Goal: Transaction & Acquisition: Book appointment/travel/reservation

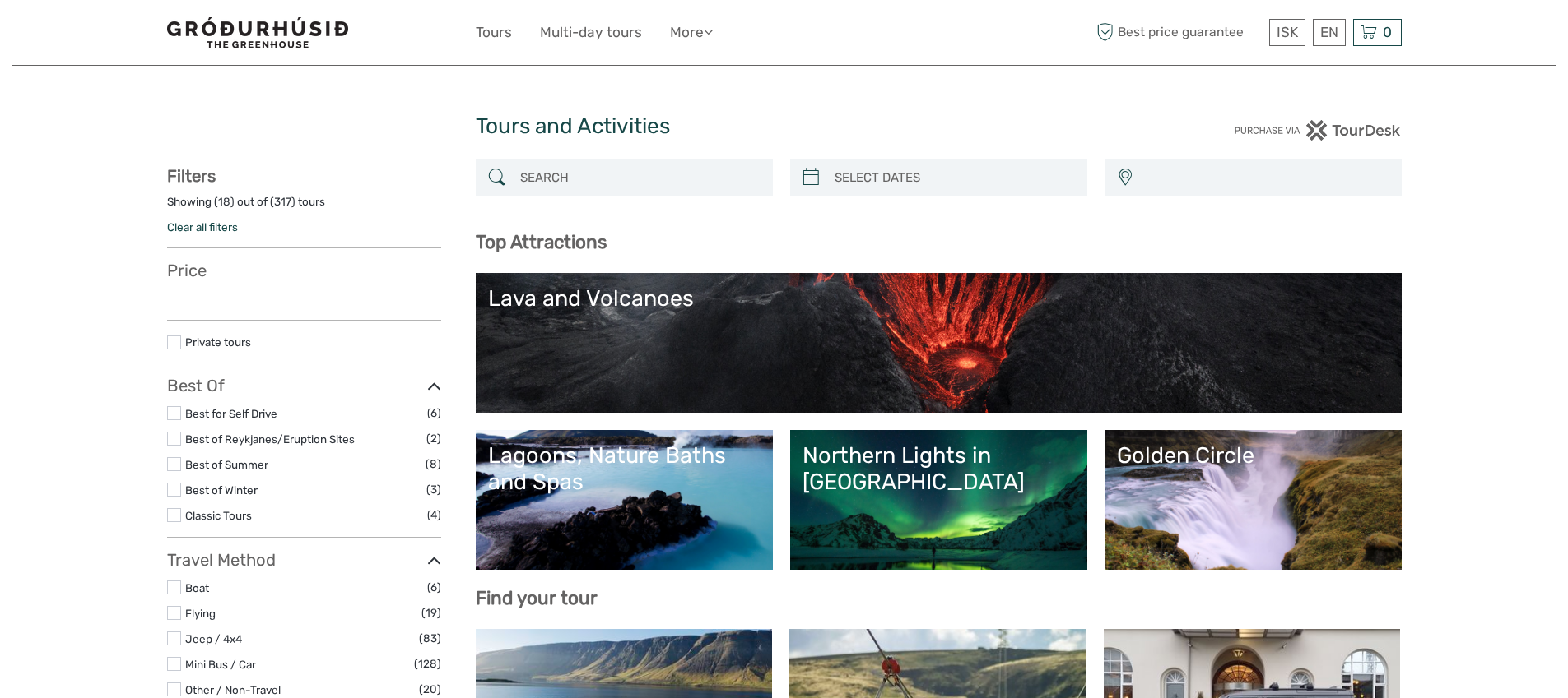
select select
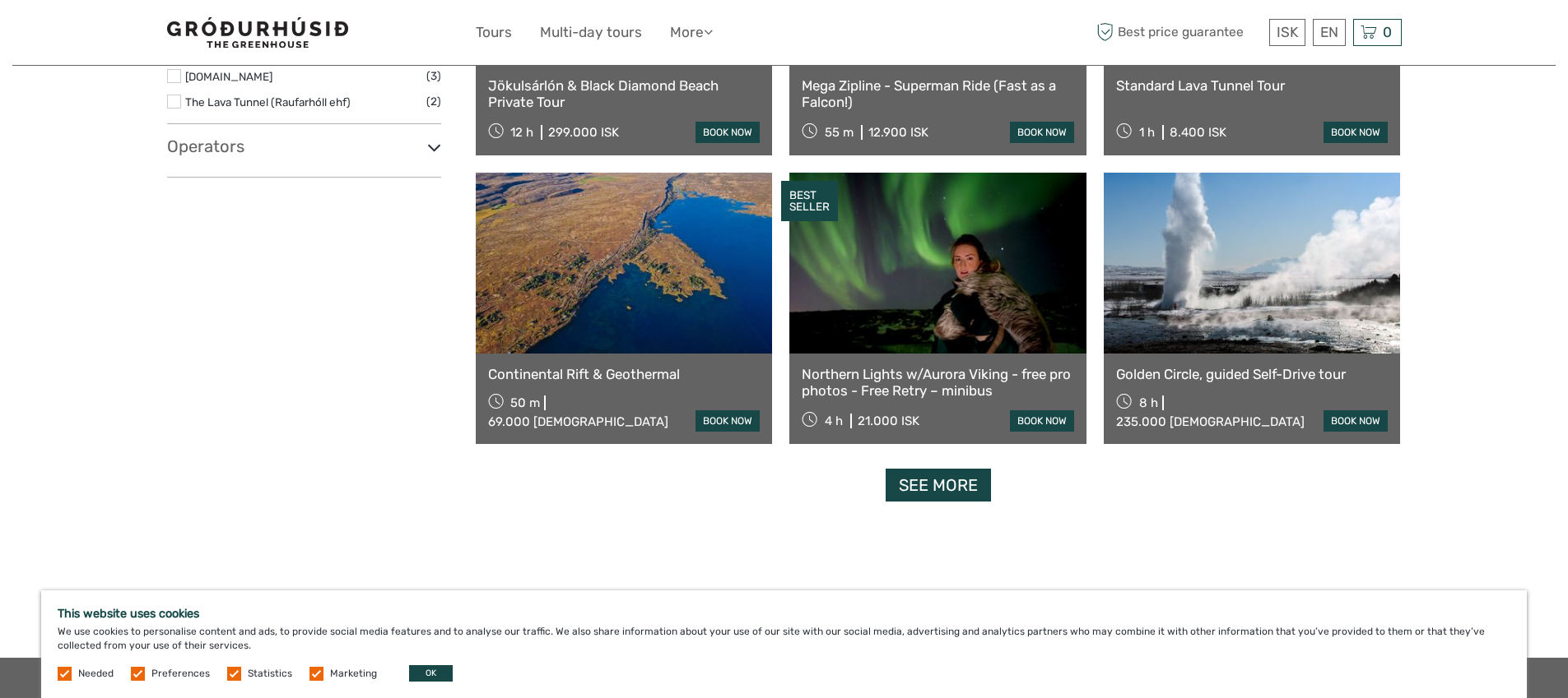
scroll to position [1968, 0]
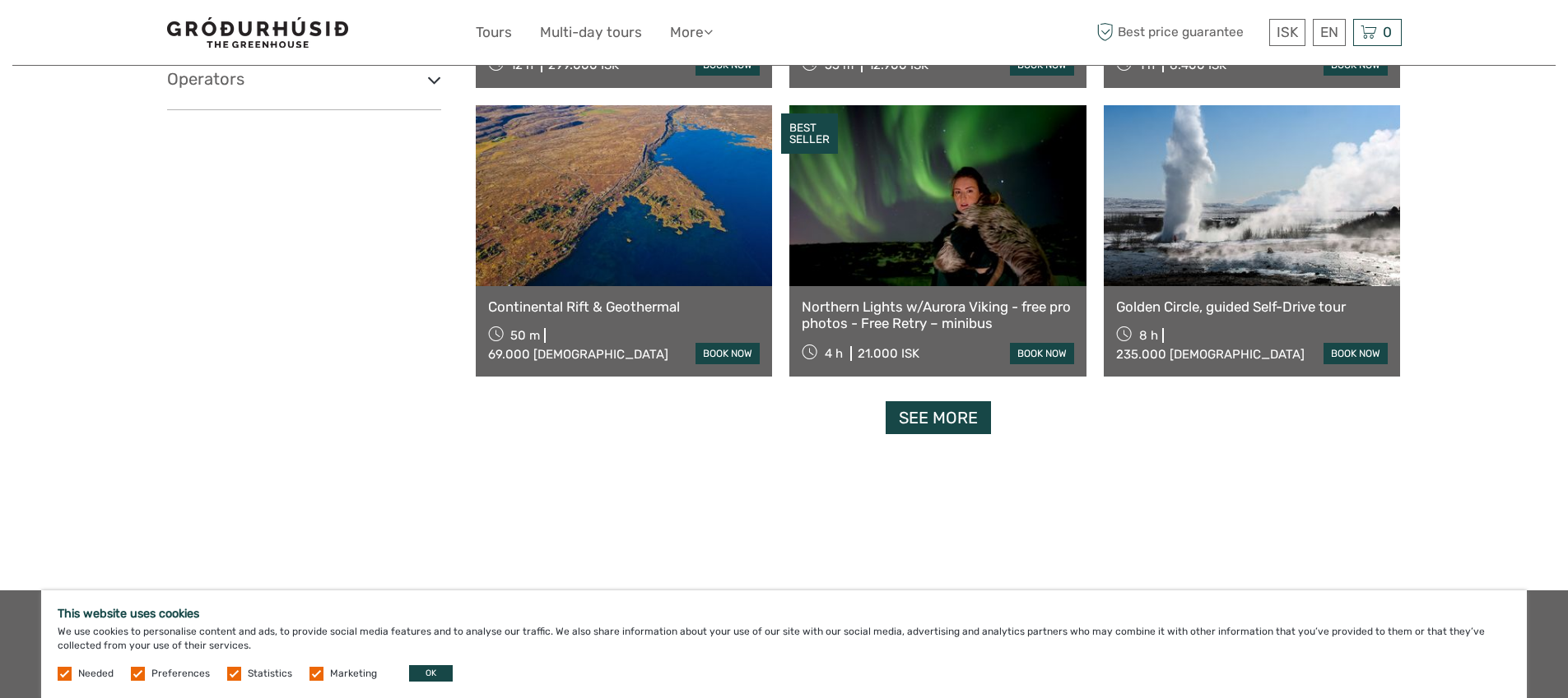
click at [944, 419] on link "See more" at bounding box center [938, 418] width 105 height 34
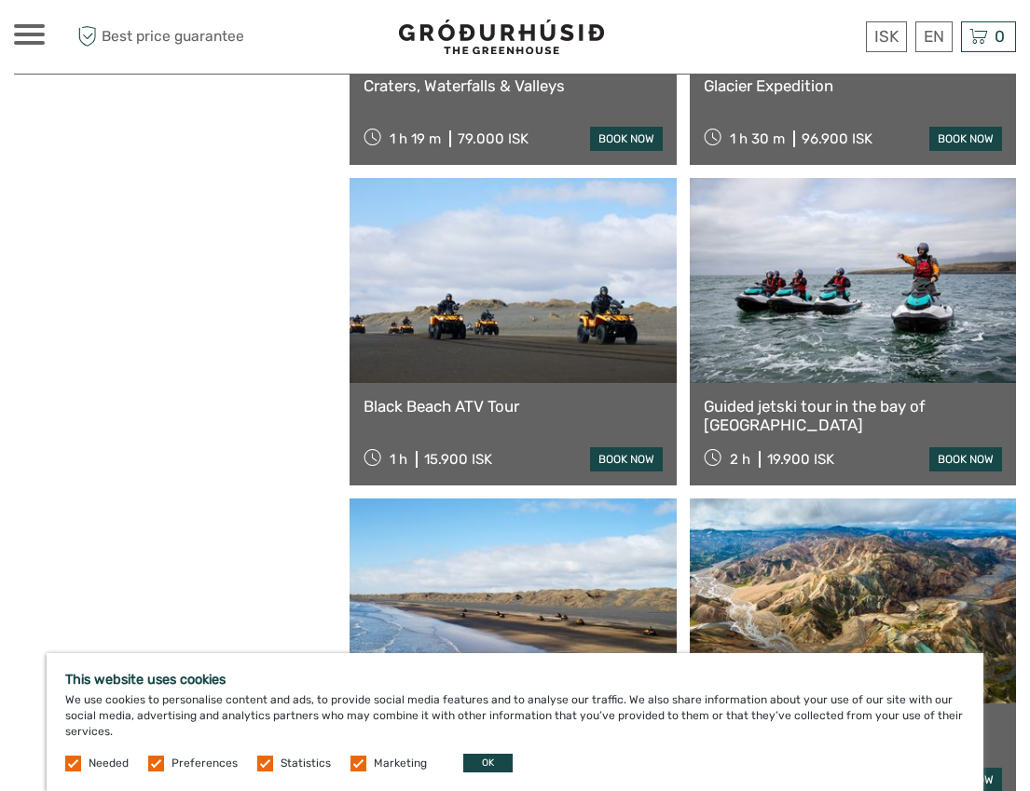
scroll to position [3897, 0]
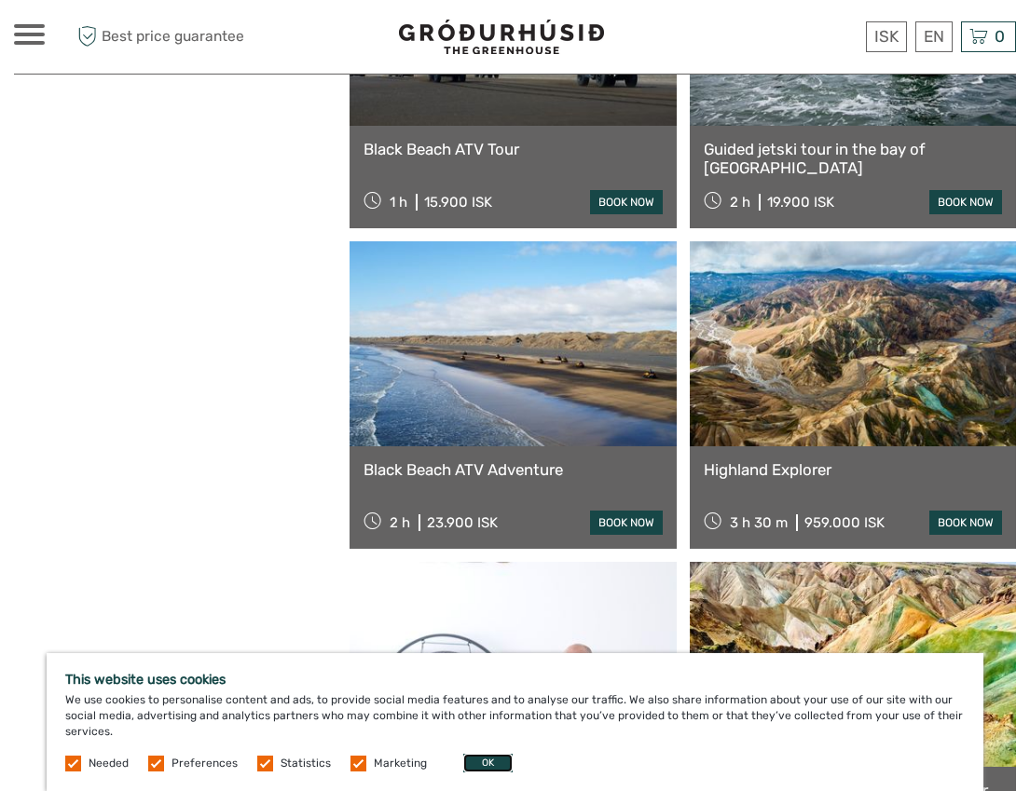
click at [485, 767] on button "OK" at bounding box center [487, 763] width 49 height 19
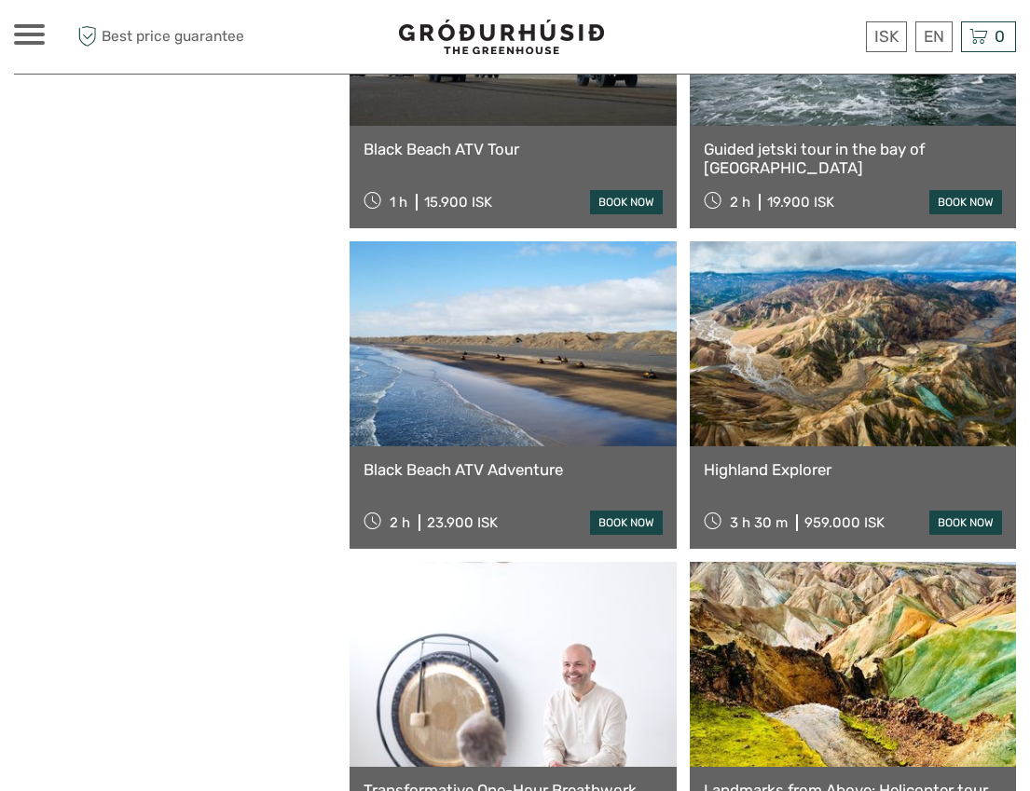
drag, startPoint x: 816, startPoint y: 523, endPoint x: 769, endPoint y: 521, distance: 46.6
drag, startPoint x: 841, startPoint y: 525, endPoint x: 766, endPoint y: 528, distance: 74.6
copy div "194.900 ISK"
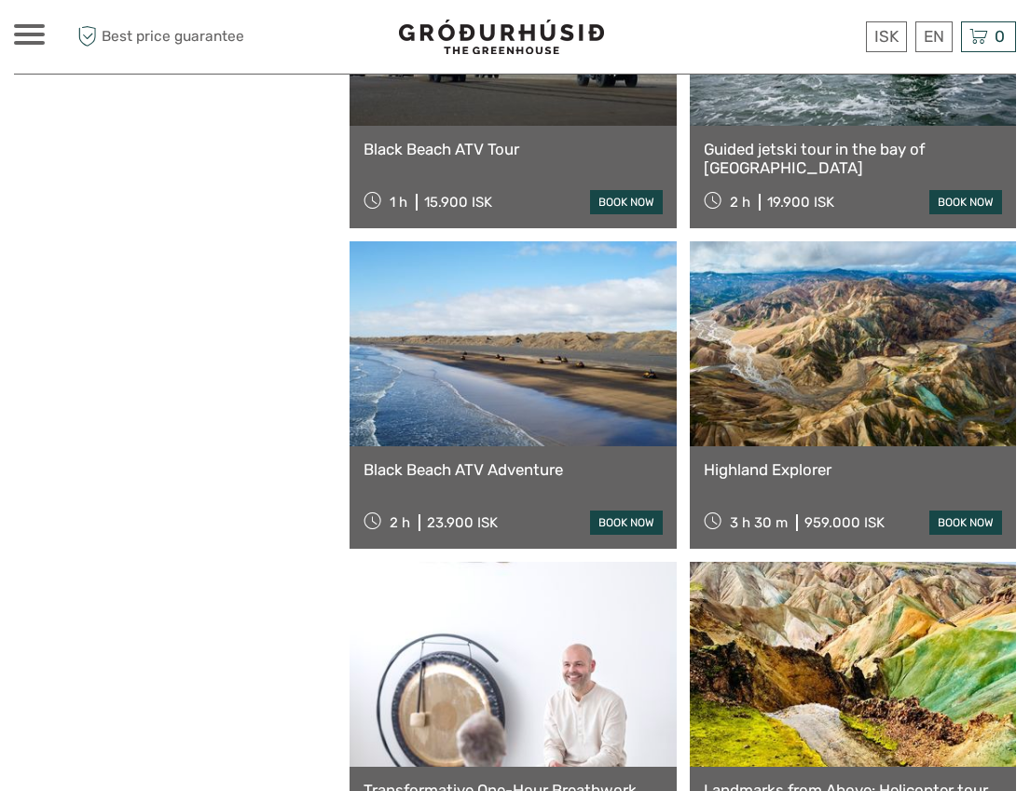
click at [873, 781] on link "Landmarks from Above: Helicopter tour with 3 Landings" at bounding box center [853, 800] width 298 height 38
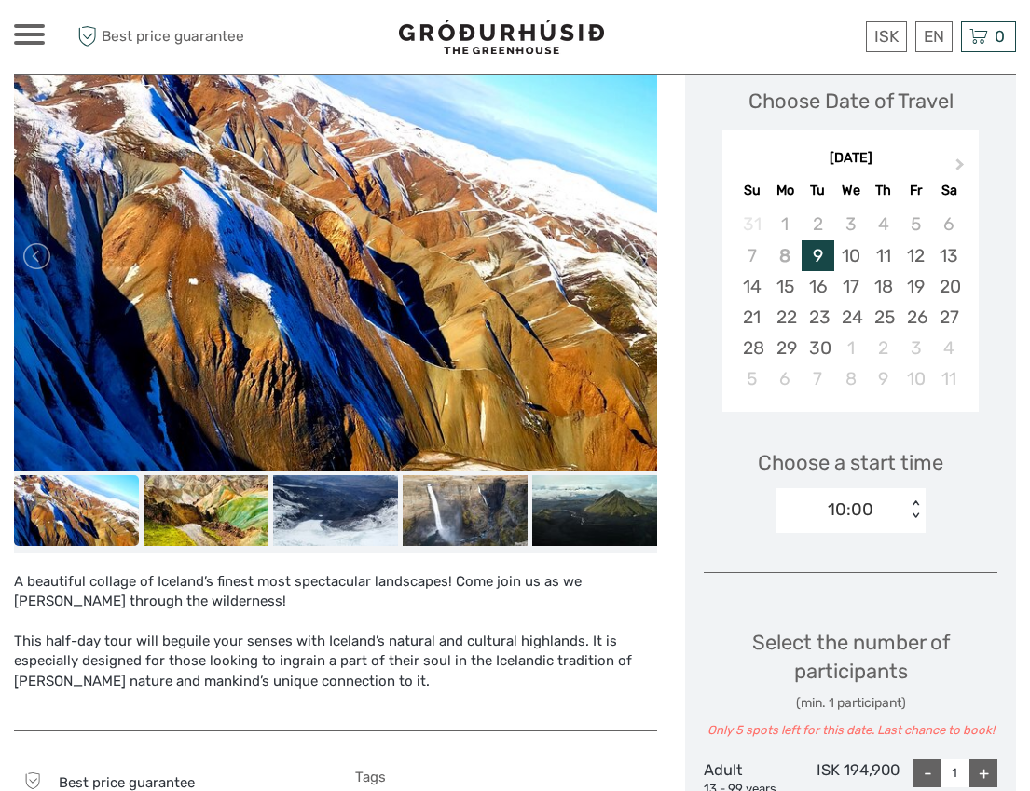
scroll to position [395, 0]
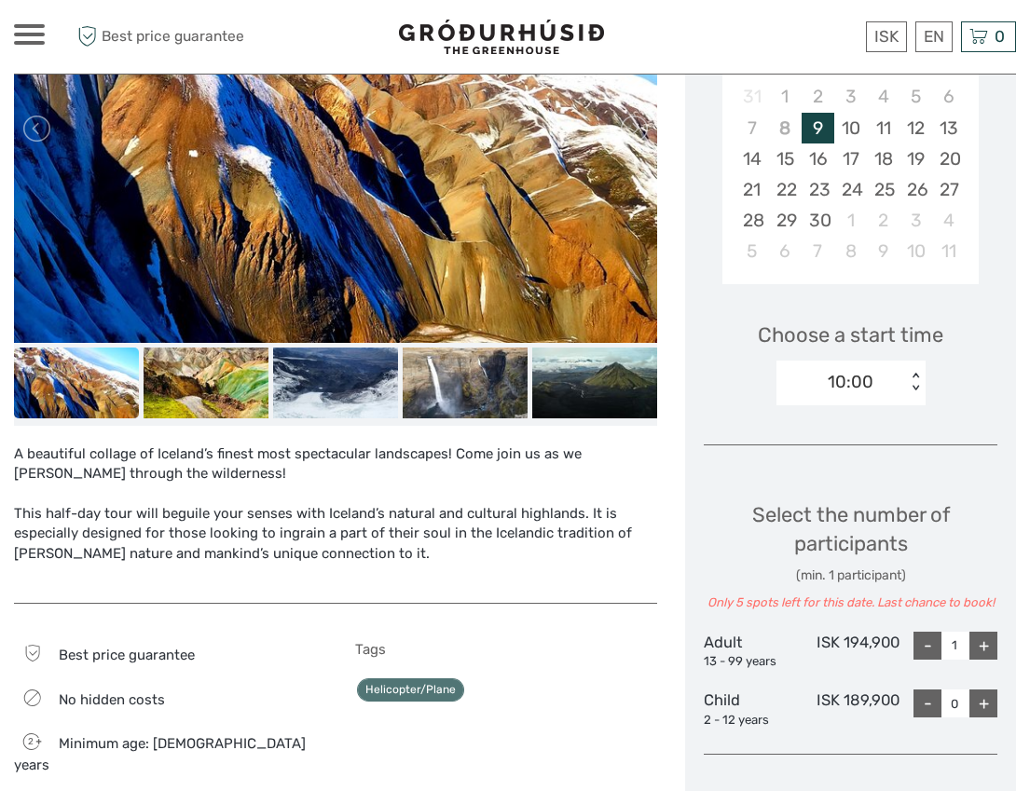
click at [996, 650] on div "+" at bounding box center [983, 646] width 28 height 28
type input "2"
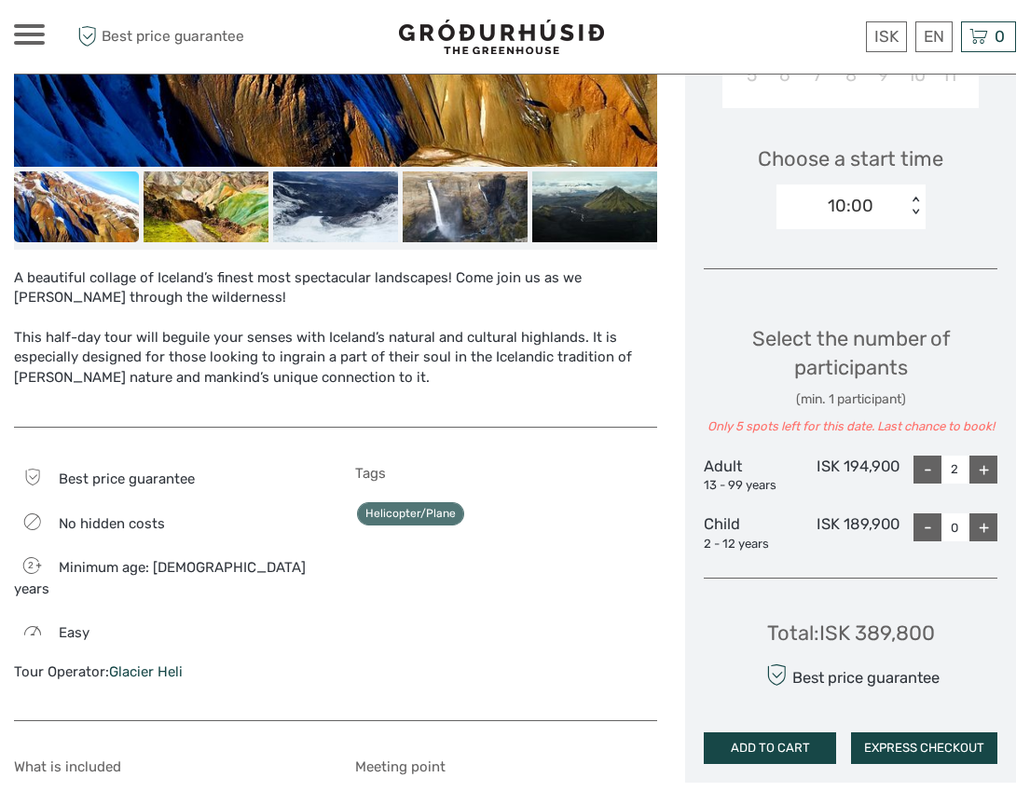
scroll to position [0, 0]
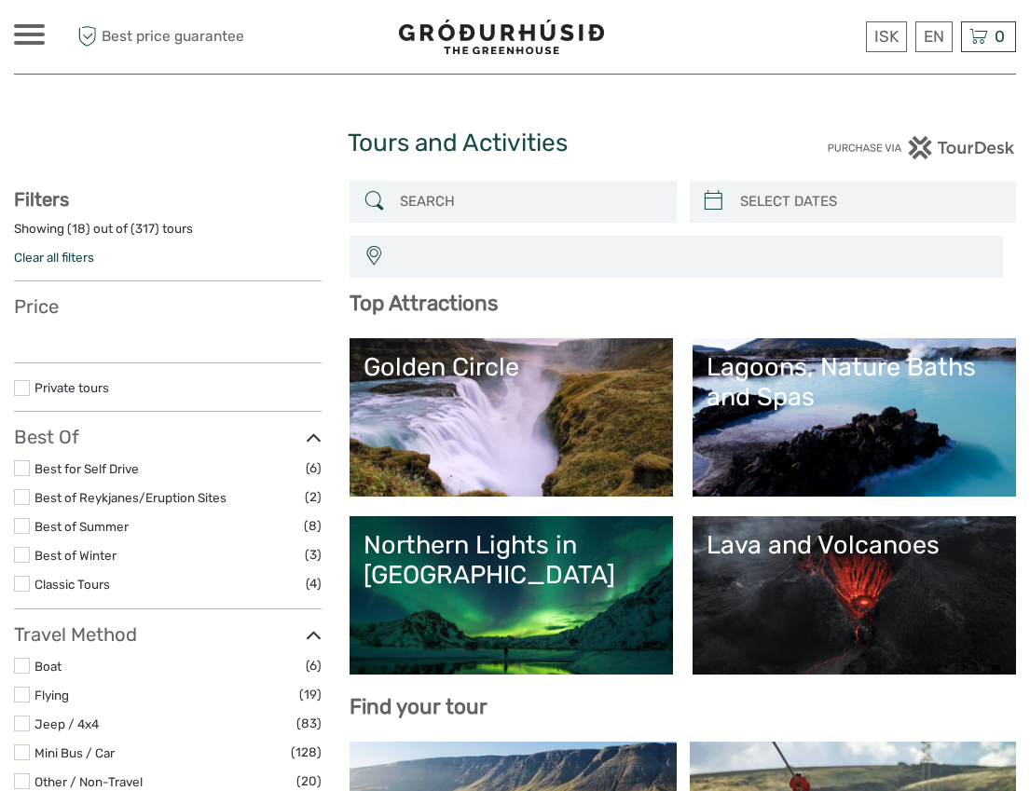
select select
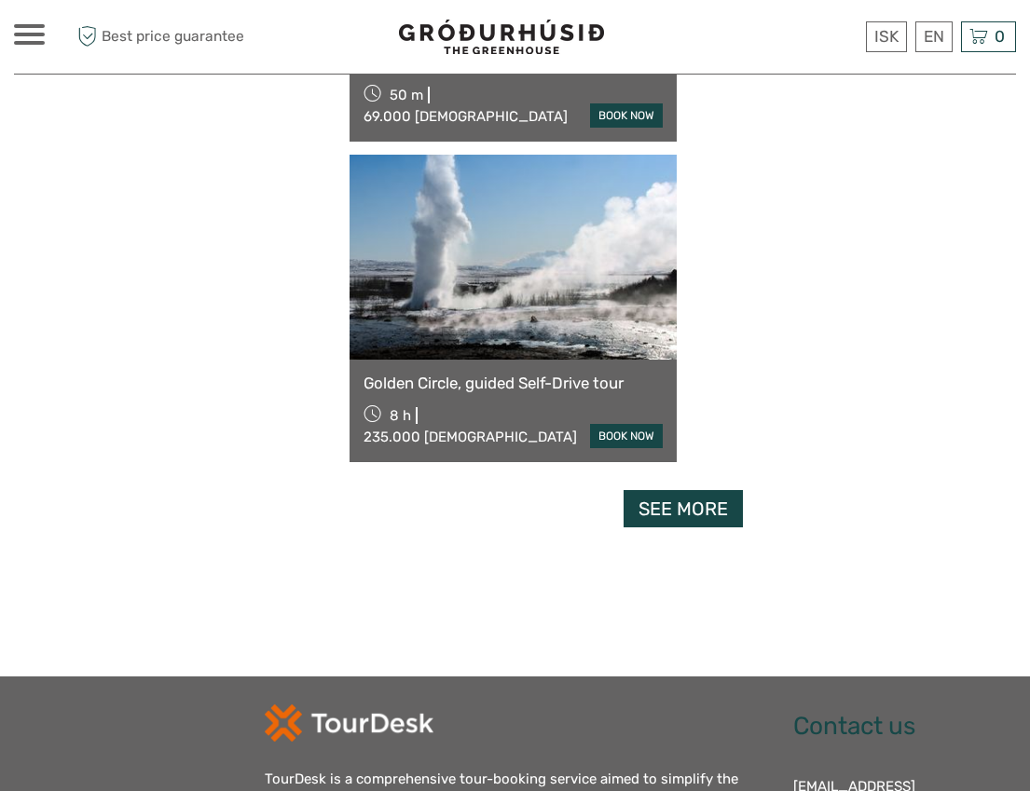
select select
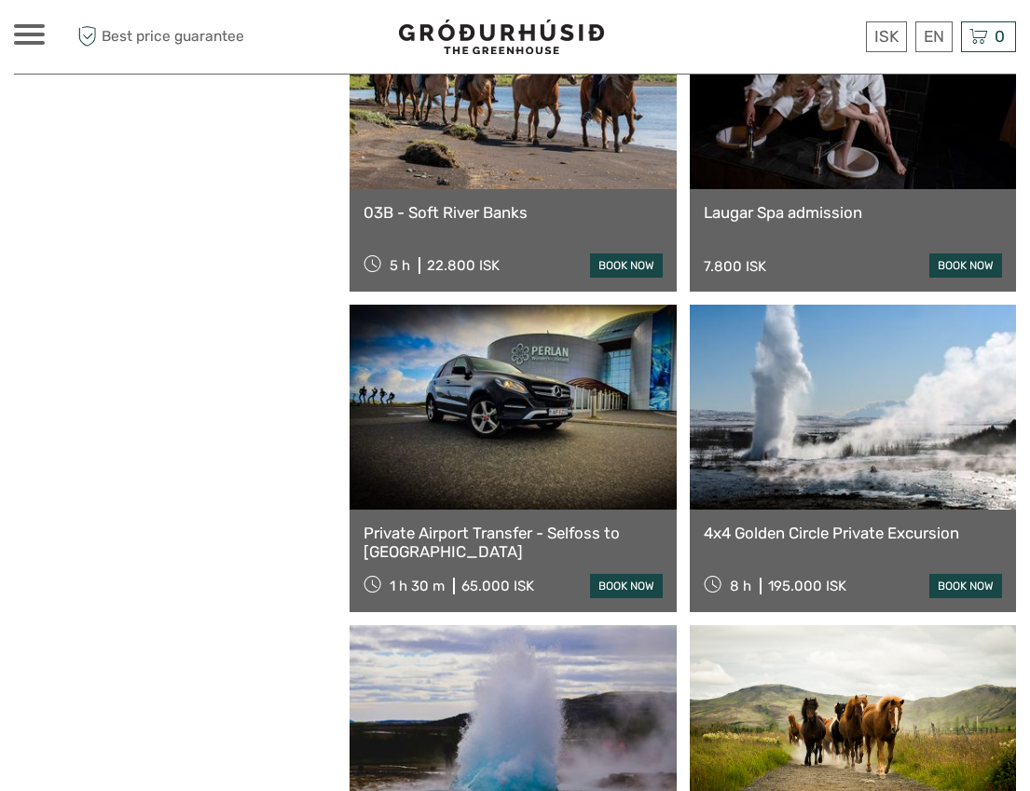
scroll to position [4616, 0]
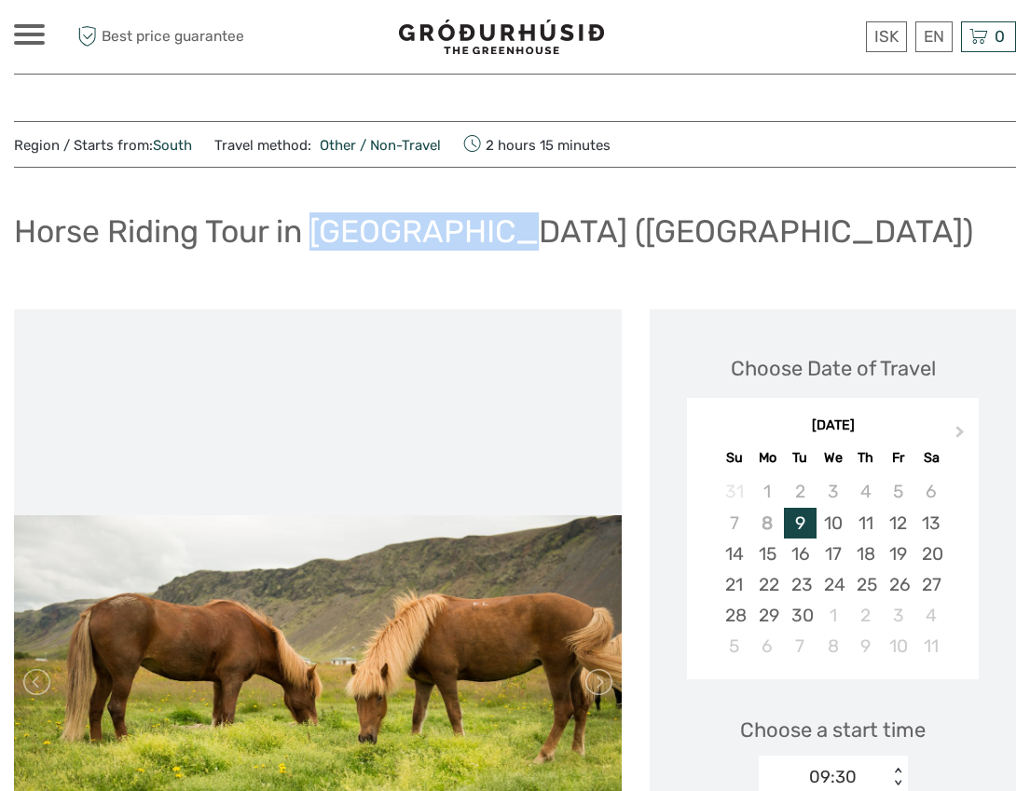
drag, startPoint x: 484, startPoint y: 232, endPoint x: 319, endPoint y: 230, distance: 165.0
click at [319, 230] on h1 "Horse Riding Tour in Reykjadalur (Hot Spring Valley)" at bounding box center [493, 232] width 959 height 38
copy h1 "Reykjadalur"
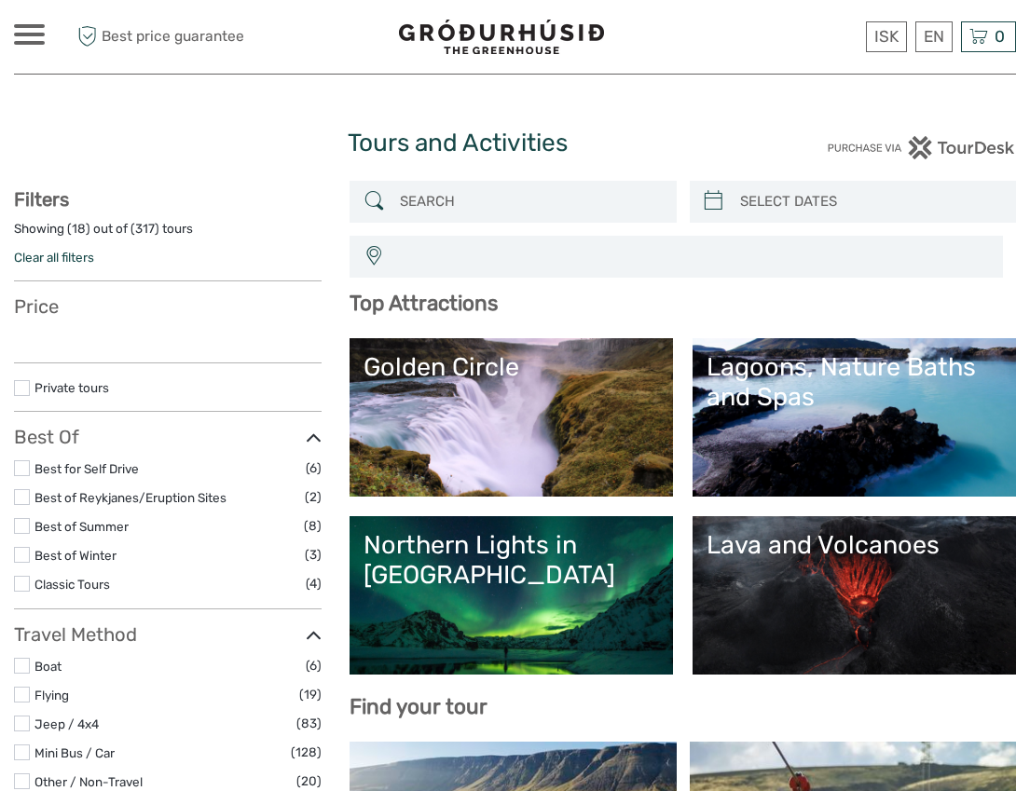
select select
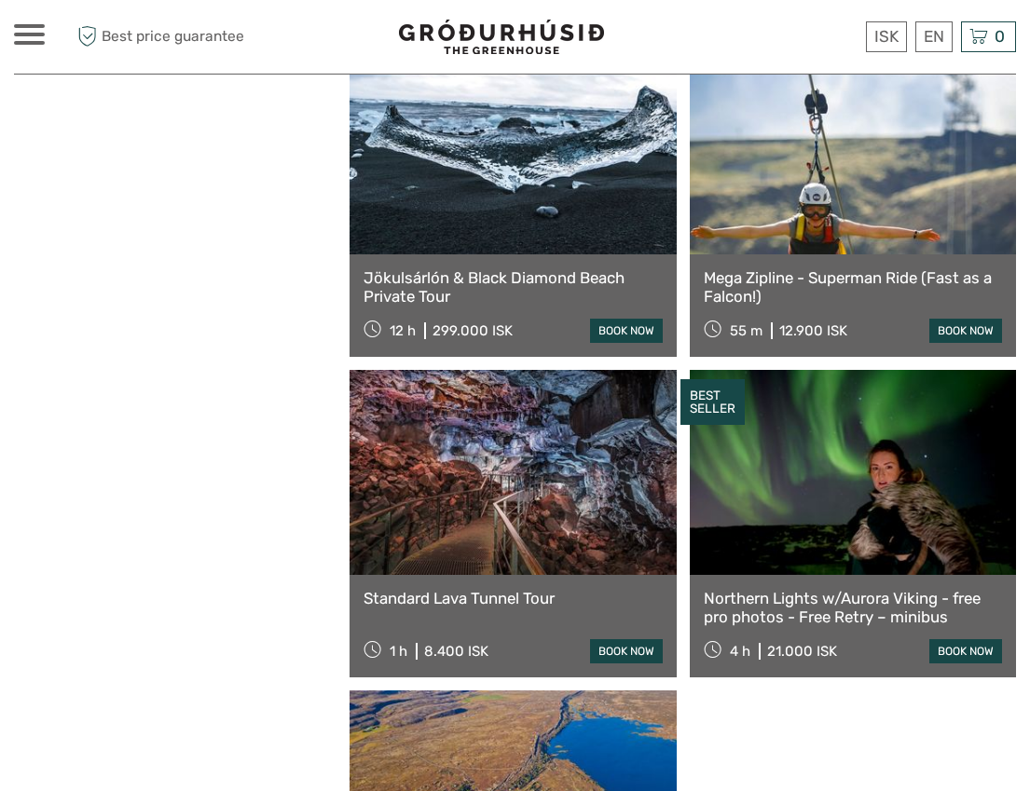
scroll to position [2915, 0]
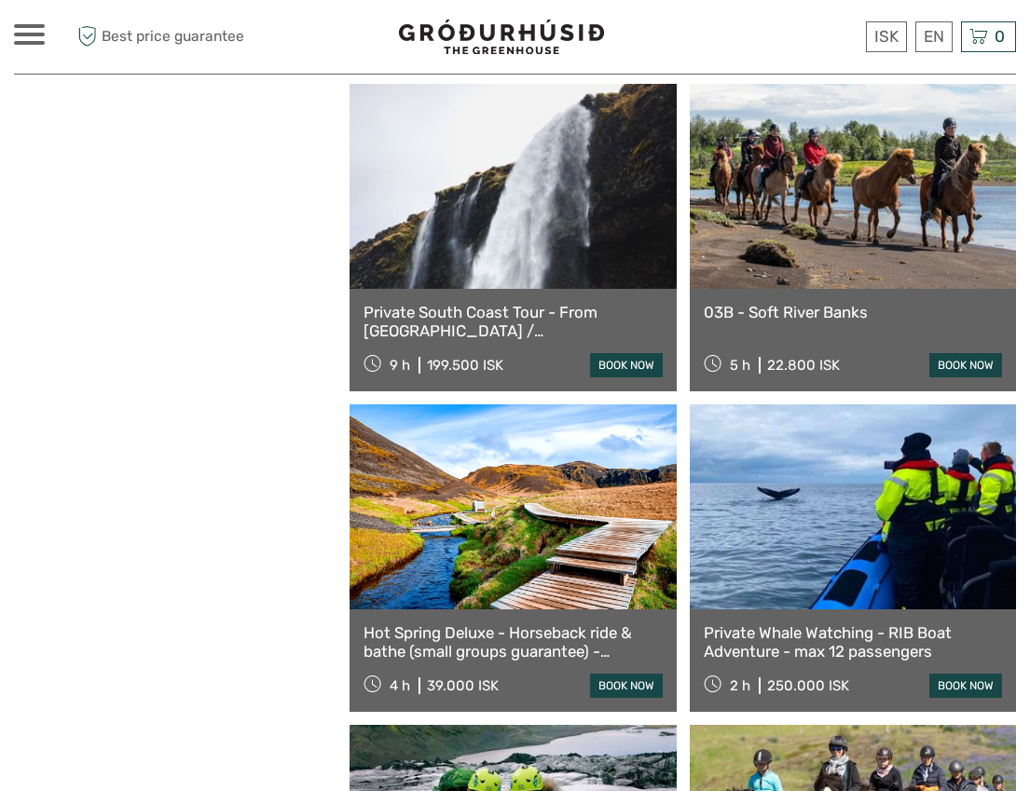
scroll to position [4867, 0]
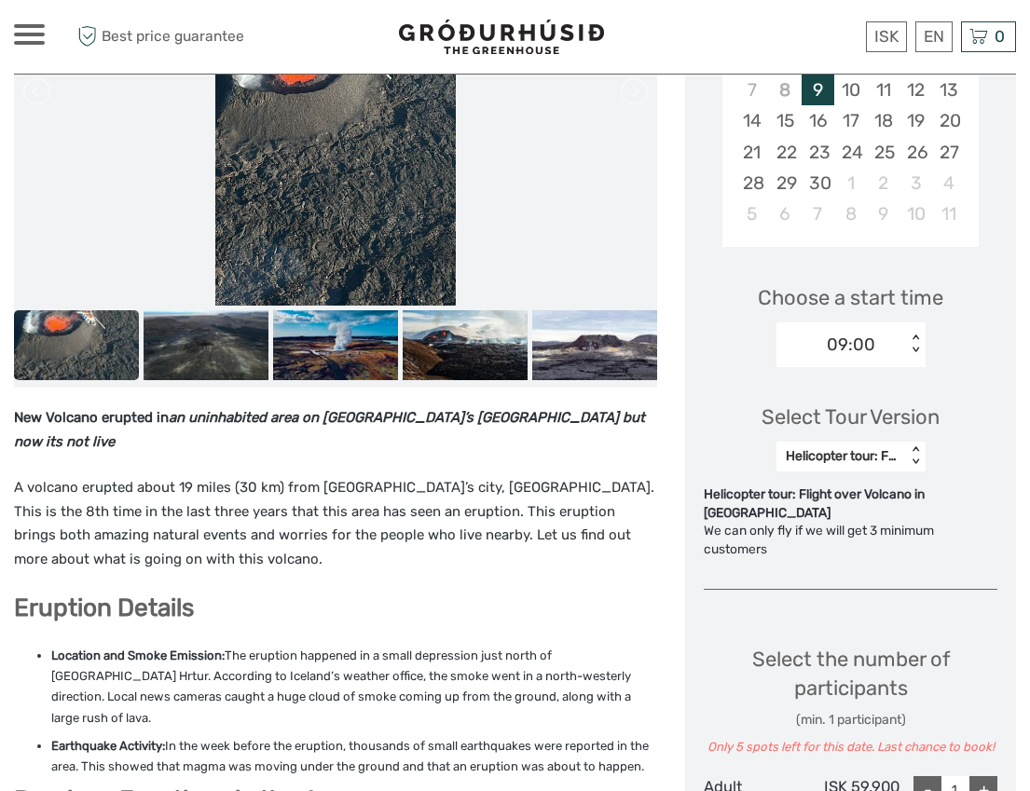
scroll to position [557, 0]
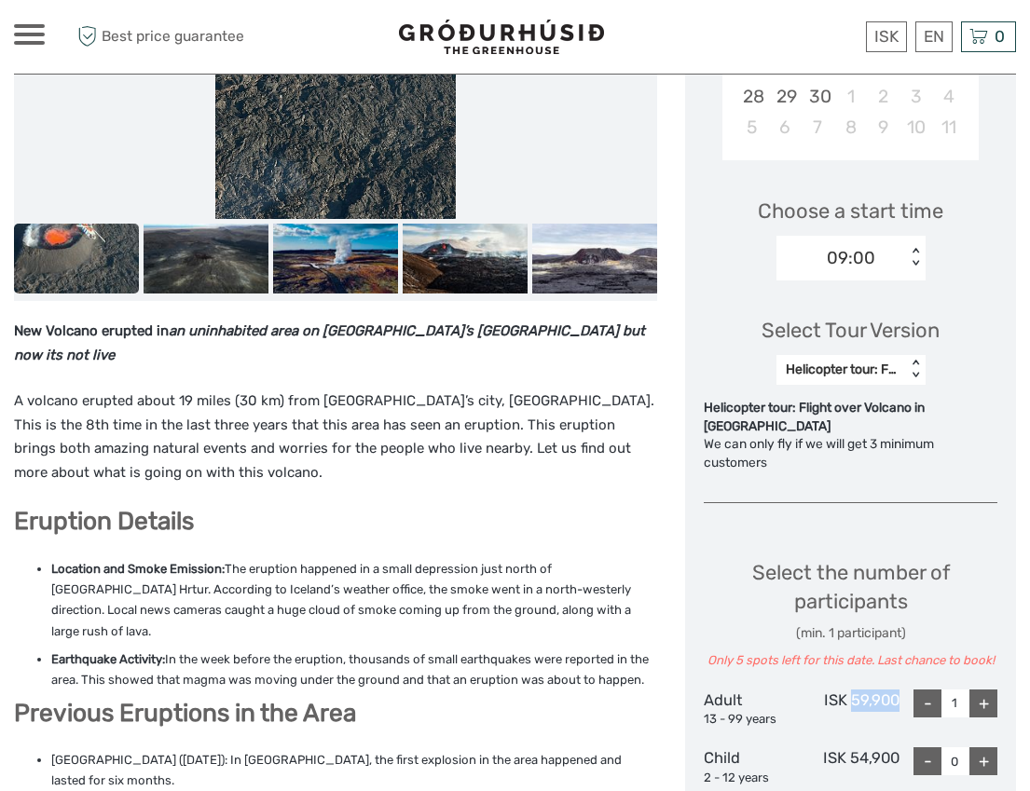
drag, startPoint x: 897, startPoint y: 644, endPoint x: 855, endPoint y: 641, distance: 42.0
click at [854, 690] on div "ISK 59,900" at bounding box center [851, 709] width 98 height 39
copy div "59,900"
click at [469, 559] on li "Location and Smoke Emission: The eruption happened in a small depression just n…" at bounding box center [354, 600] width 606 height 83
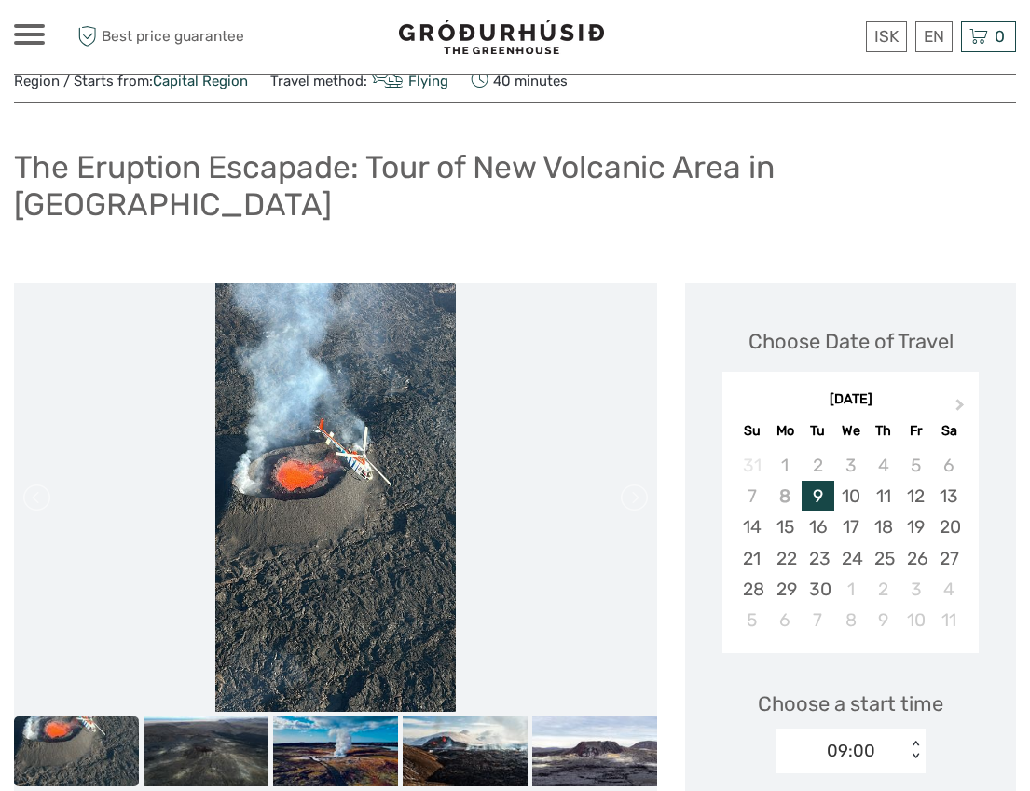
scroll to position [0, 0]
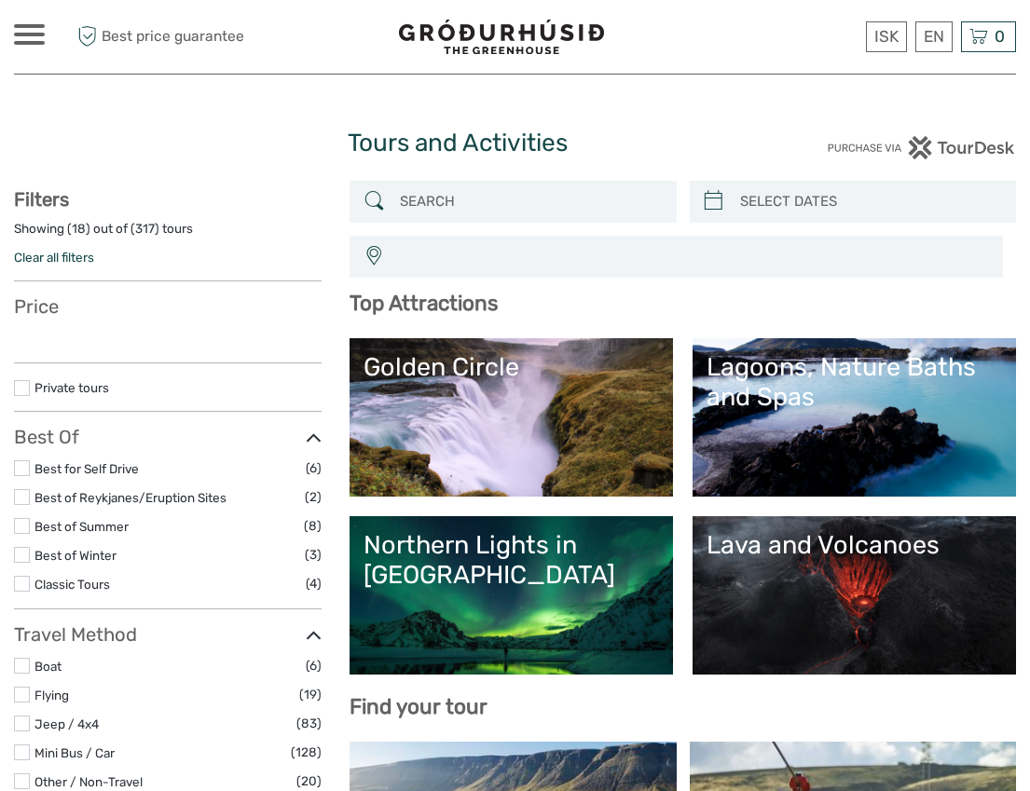
select select
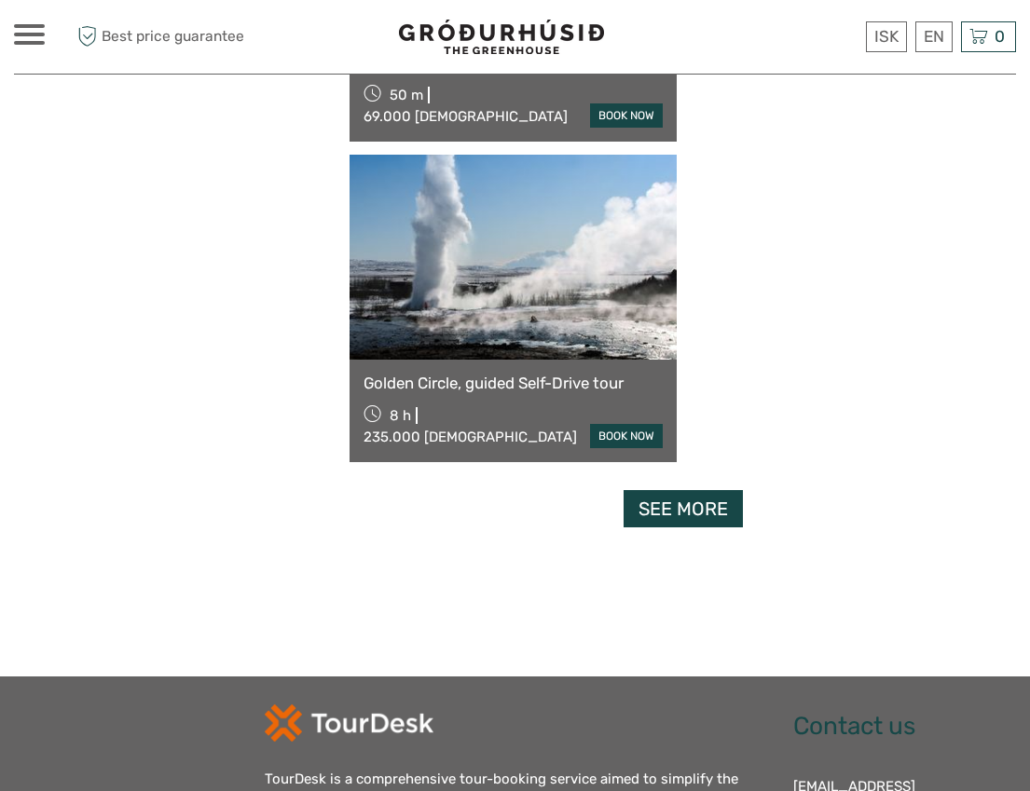
select select
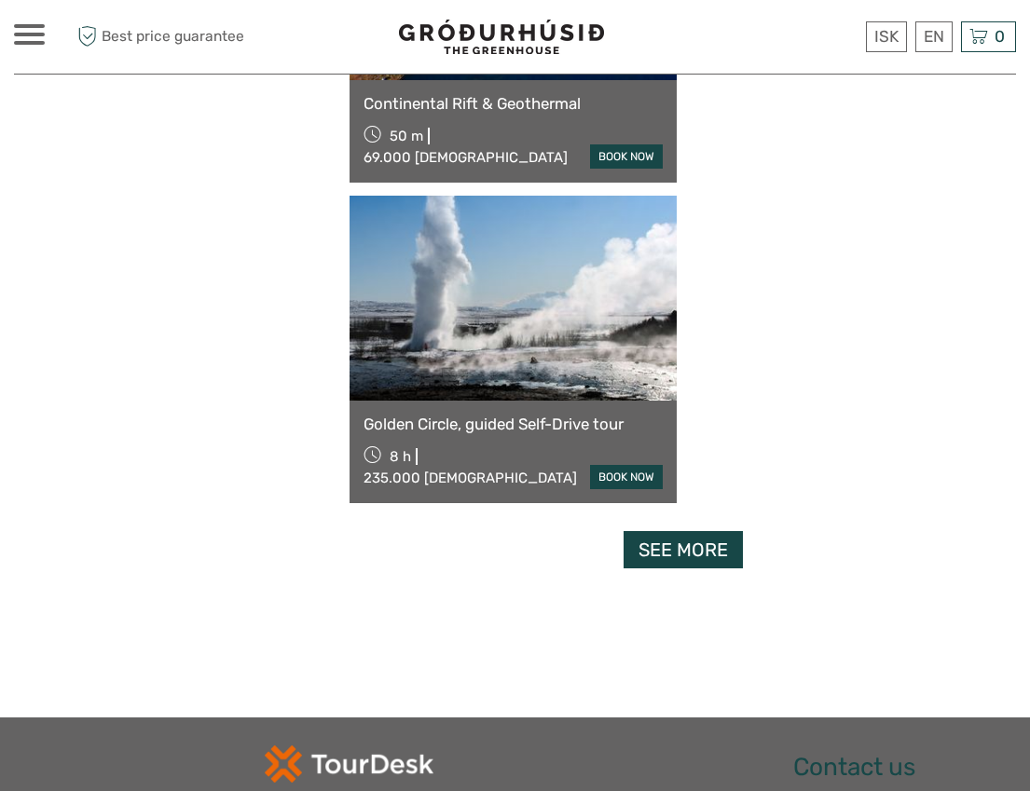
scroll to position [3113, 0]
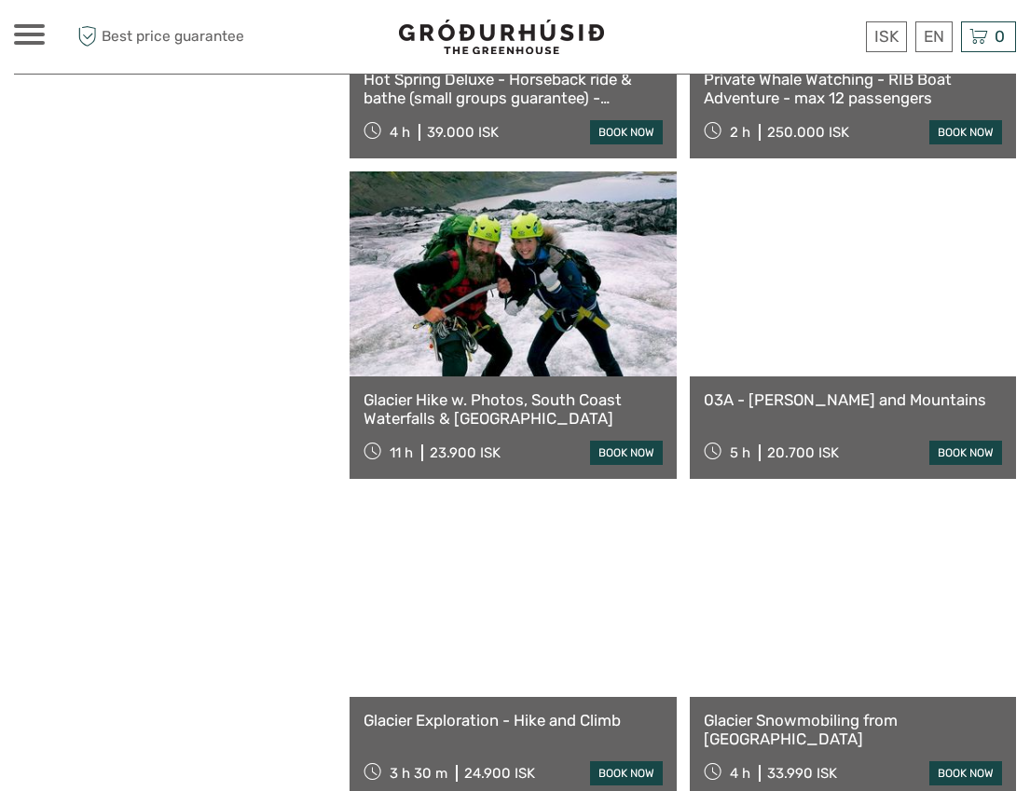
scroll to position [5600, 0]
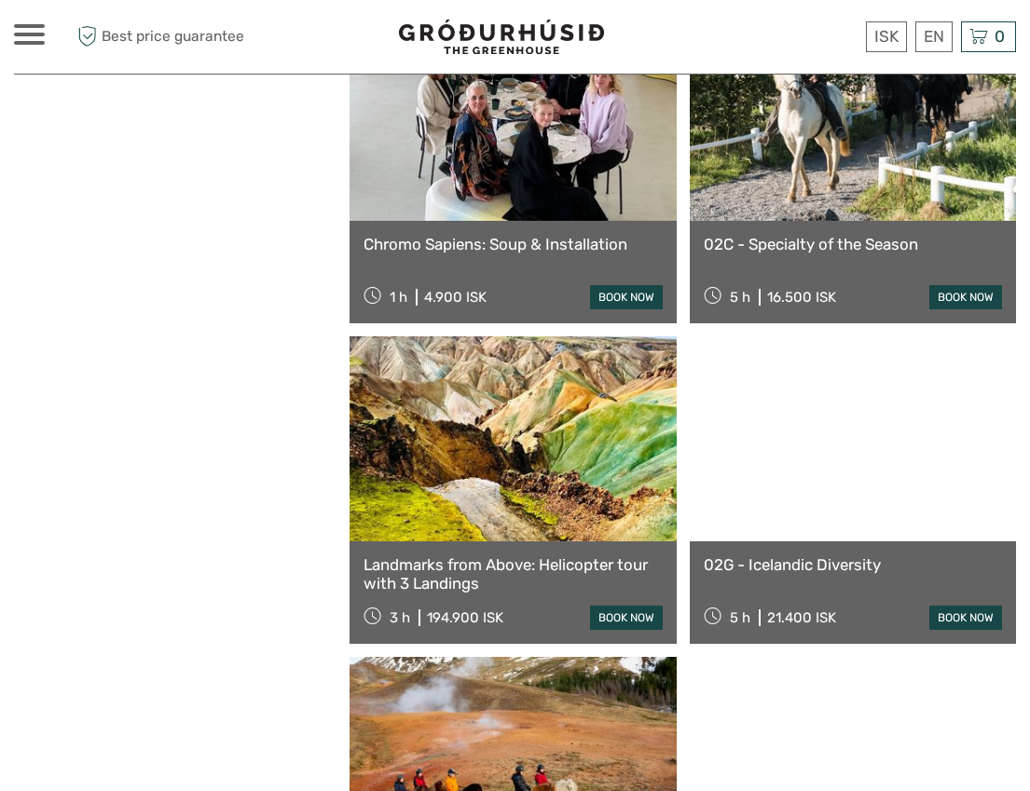
scroll to position [8600, 0]
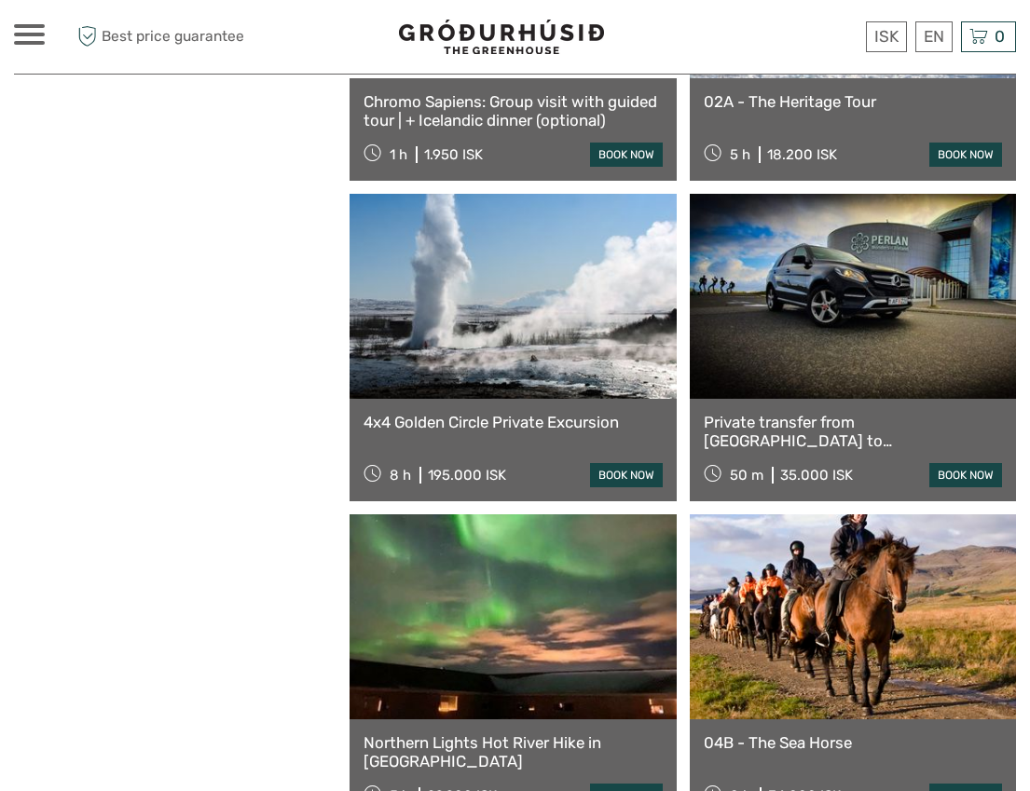
scroll to position [11229, 0]
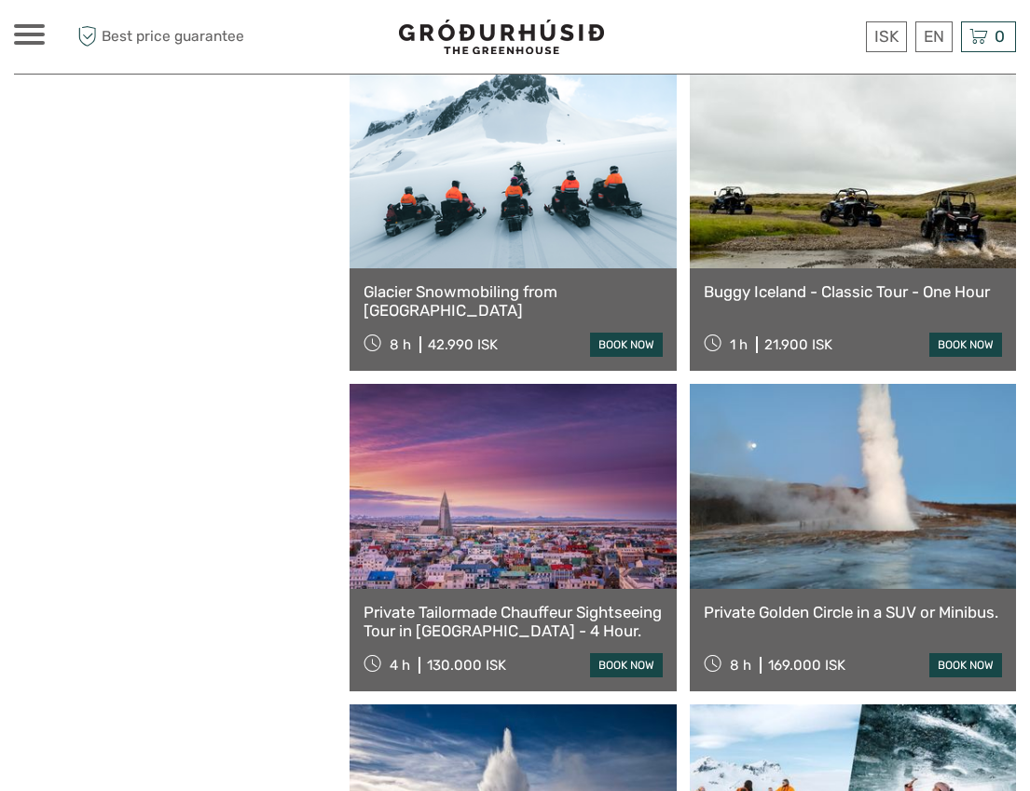
scroll to position [14085, 0]
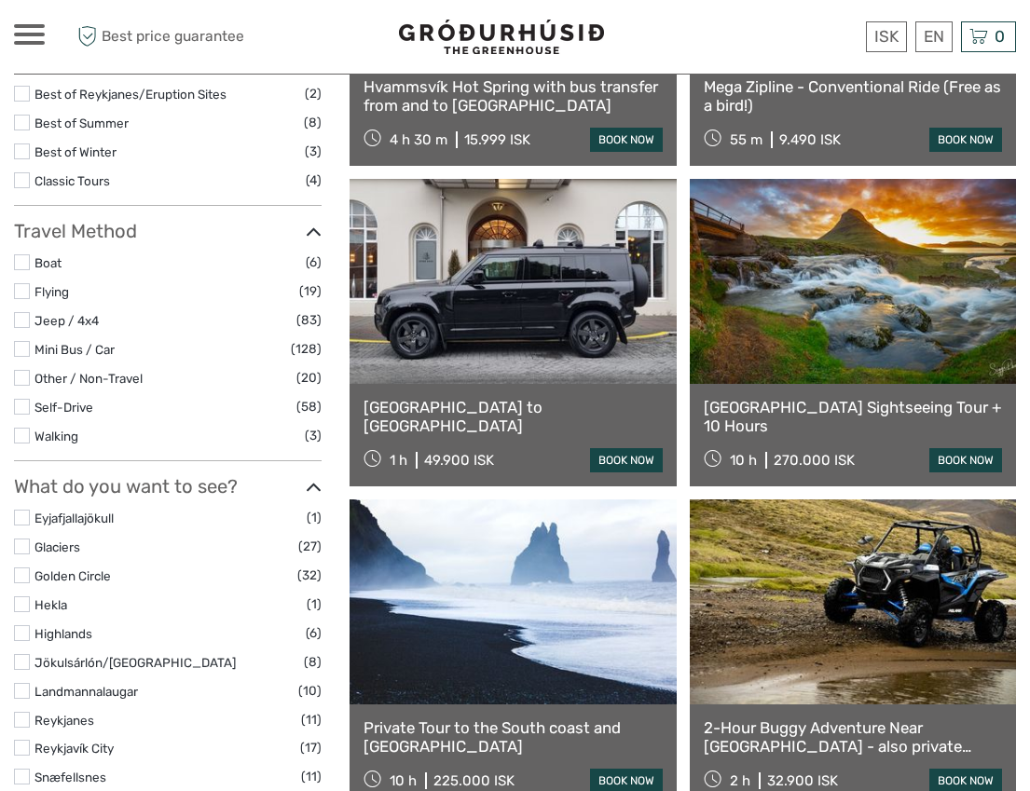
scroll to position [563, 0]
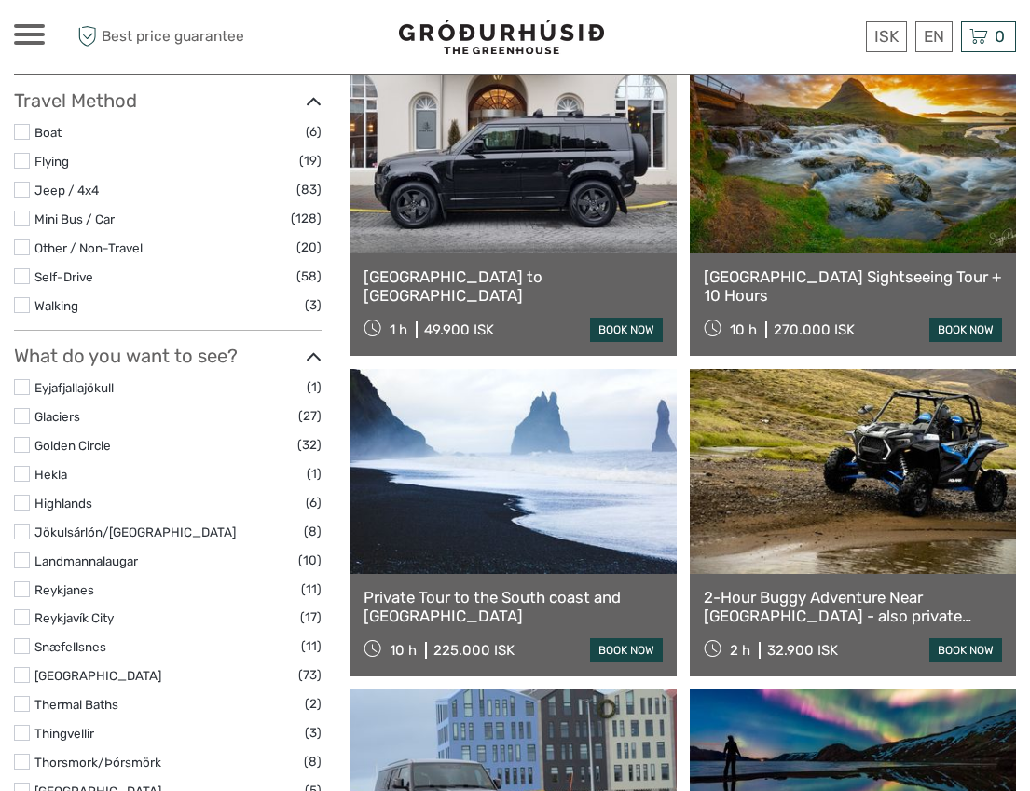
click at [800, 599] on link "2-Hour Buggy Adventure Near [GEOGRAPHIC_DATA] - also private option" at bounding box center [853, 607] width 298 height 38
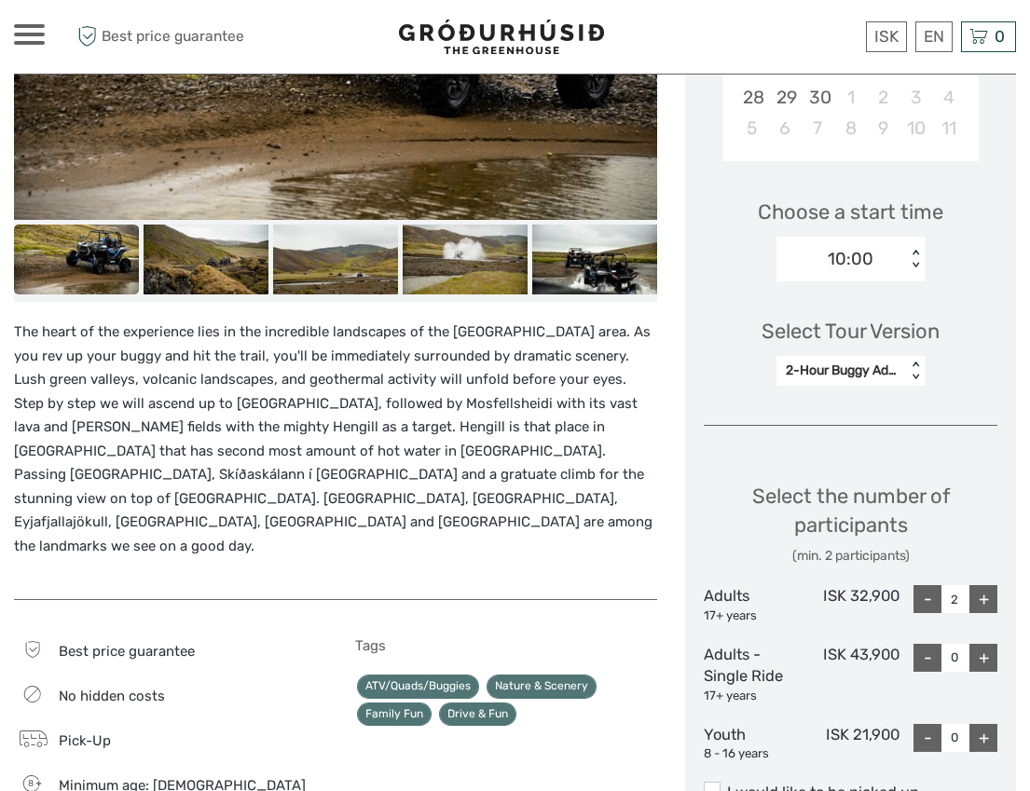
scroll to position [592, 0]
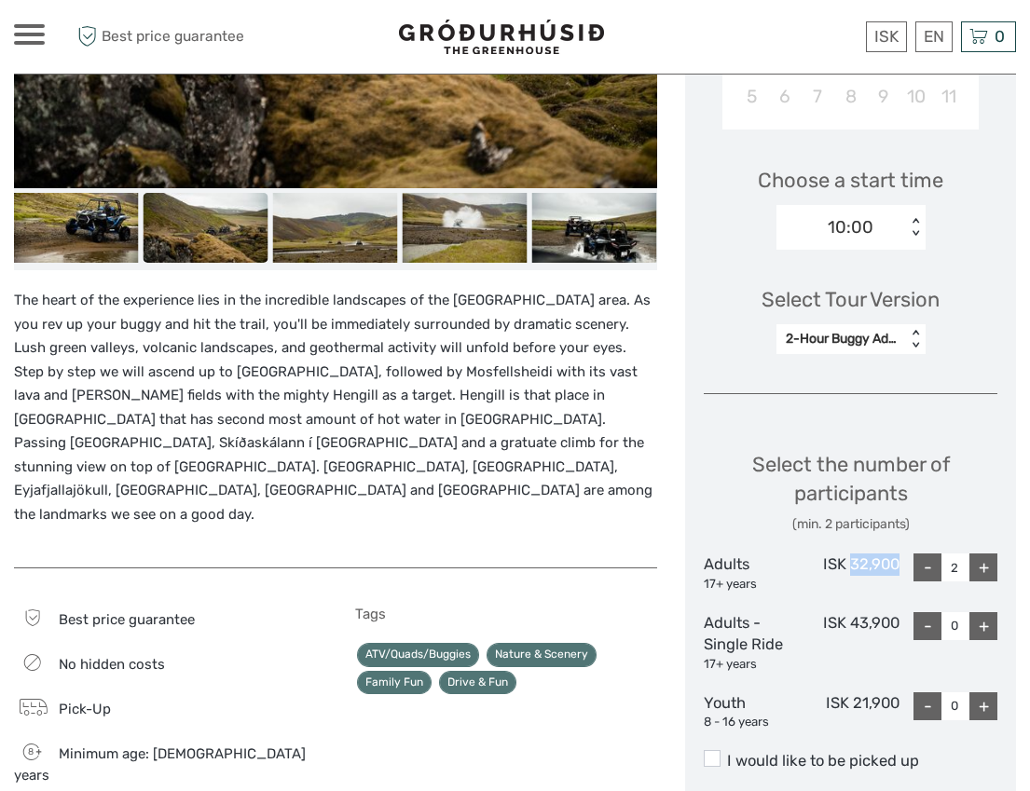
drag, startPoint x: 898, startPoint y: 528, endPoint x: 851, endPoint y: 531, distance: 46.8
click at [851, 554] on div "ISK 32,900" at bounding box center [851, 573] width 98 height 39
copy div "32,900"
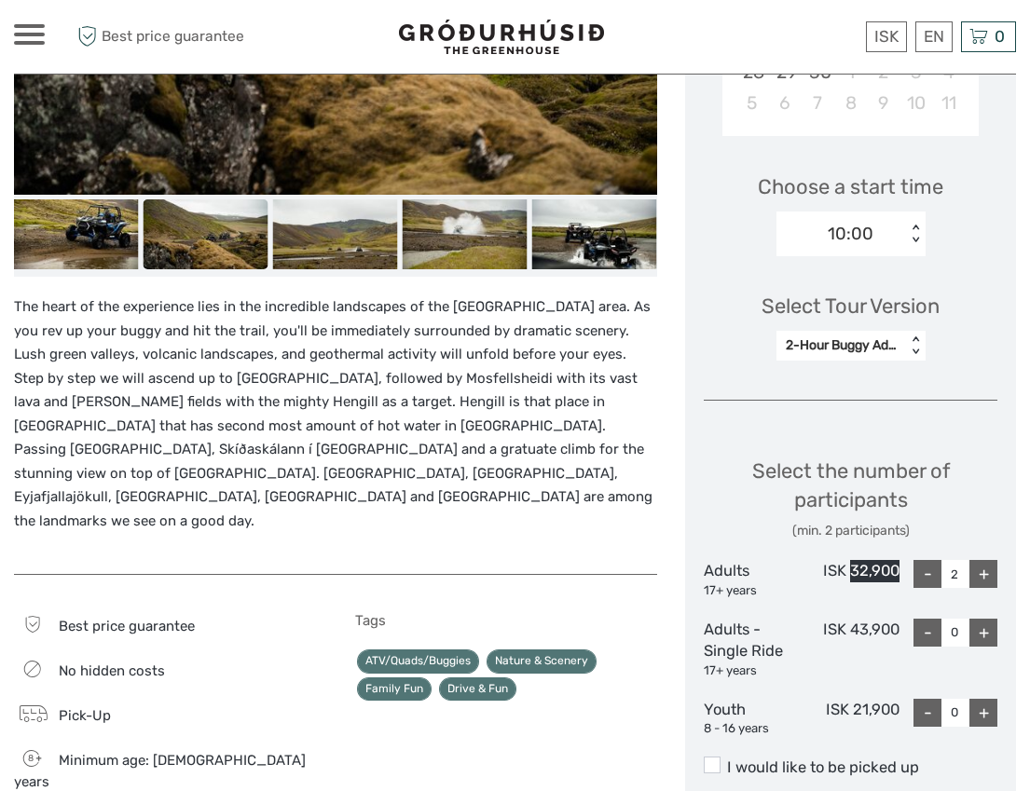
scroll to position [696, 0]
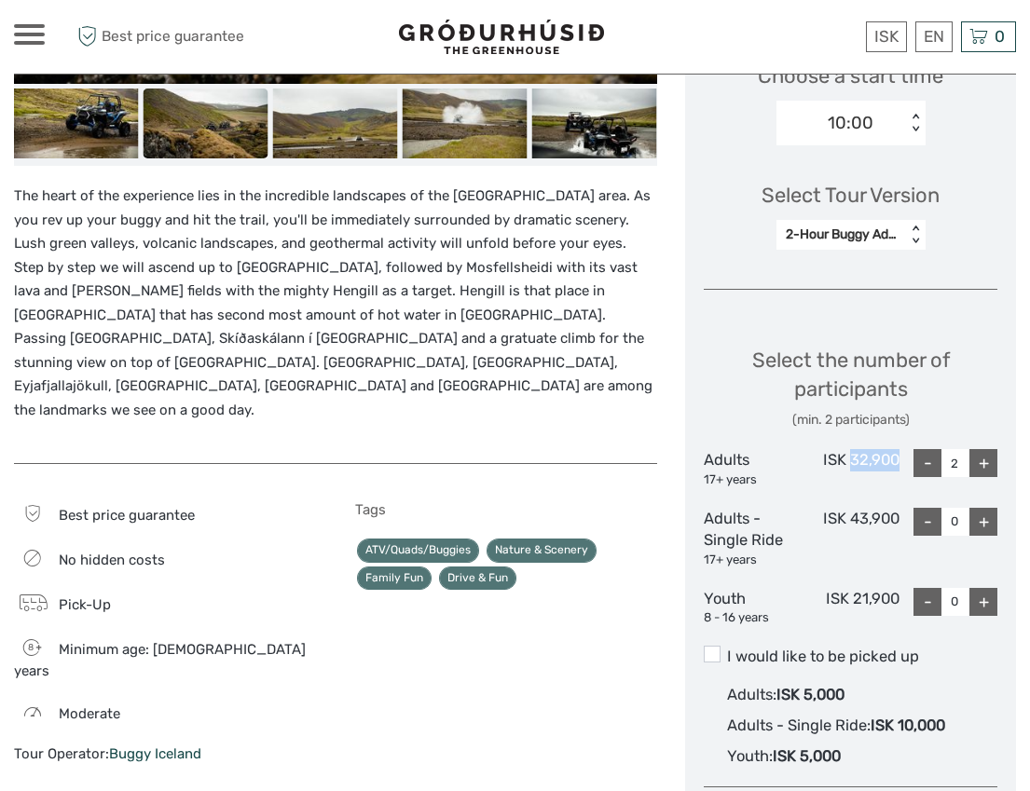
click at [927, 449] on div "-" at bounding box center [927, 463] width 28 height 28
click at [873, 449] on div "ISK 32,900" at bounding box center [851, 468] width 98 height 39
click at [874, 449] on div "ISK 32,900" at bounding box center [851, 468] width 98 height 39
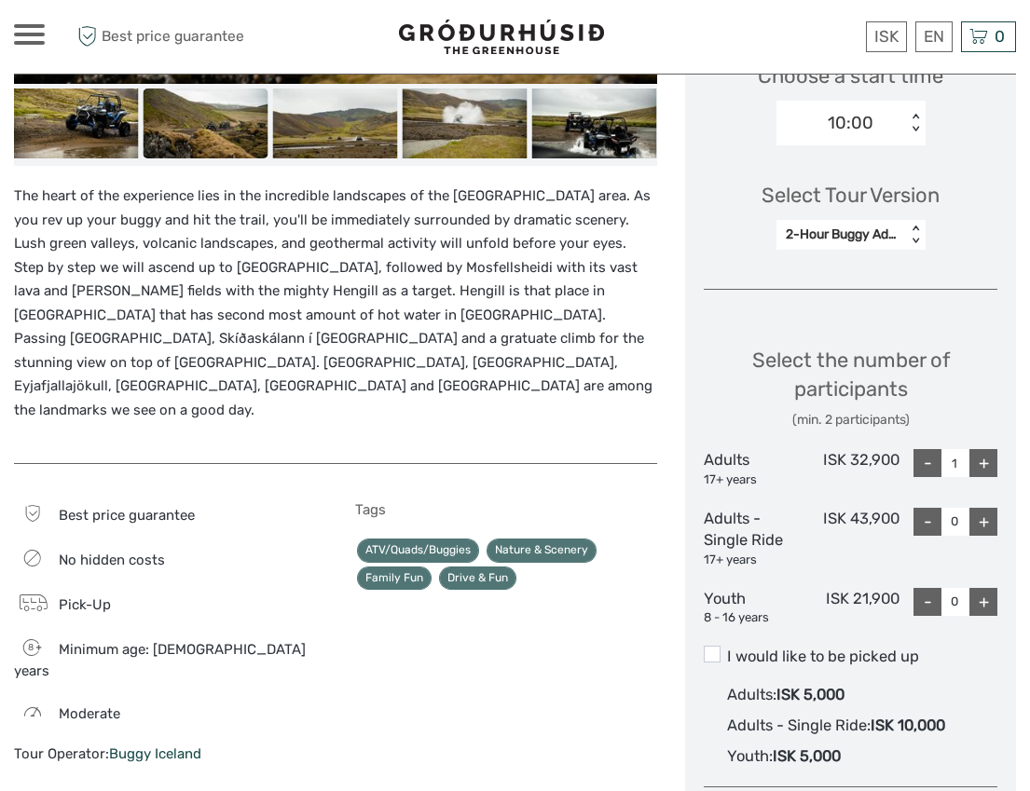
click at [871, 508] on div "ISK 43,900" at bounding box center [851, 539] width 98 height 62
click at [876, 449] on div "ISK 32,900" at bounding box center [851, 468] width 98 height 39
click at [875, 449] on div "ISK 32,900" at bounding box center [851, 468] width 98 height 39
click at [985, 449] on div "+" at bounding box center [983, 463] width 28 height 28
click at [926, 449] on div "-" at bounding box center [927, 463] width 28 height 28
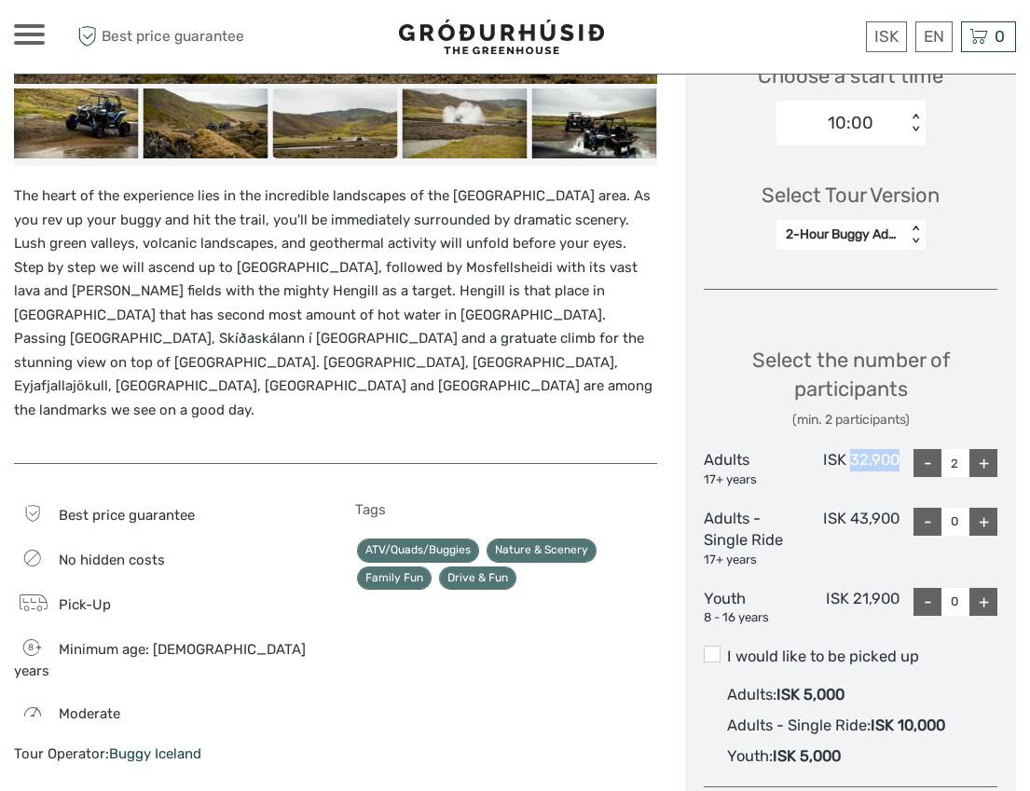
type input "1"
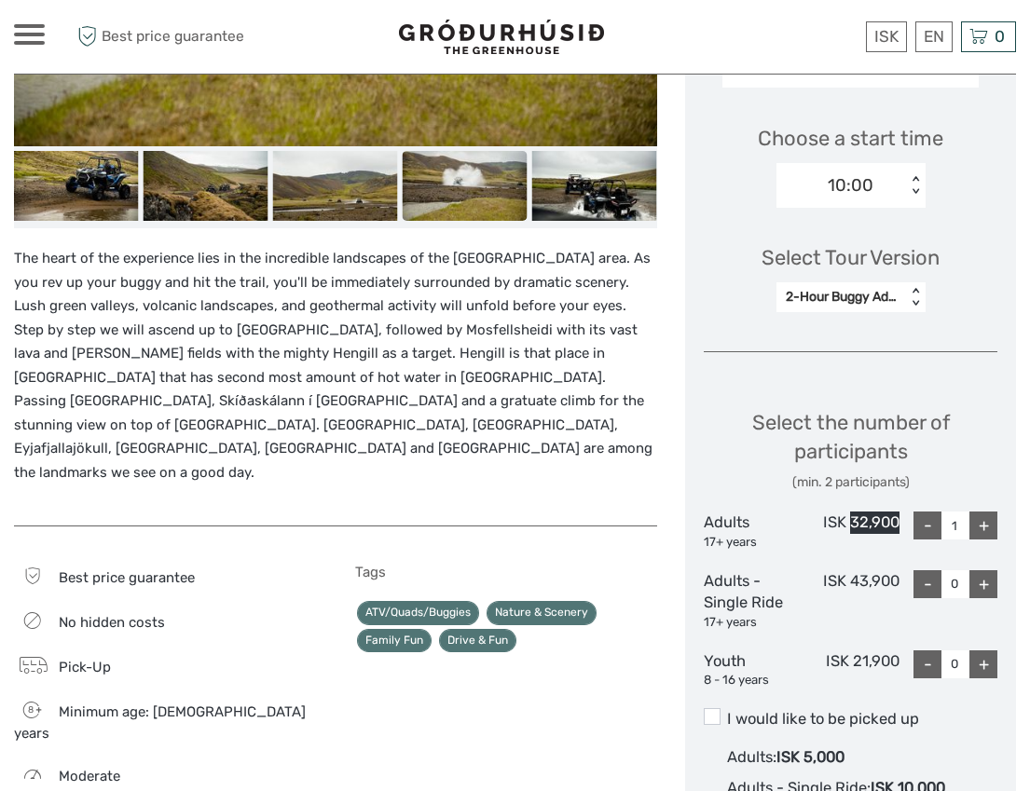
scroll to position [630, 0]
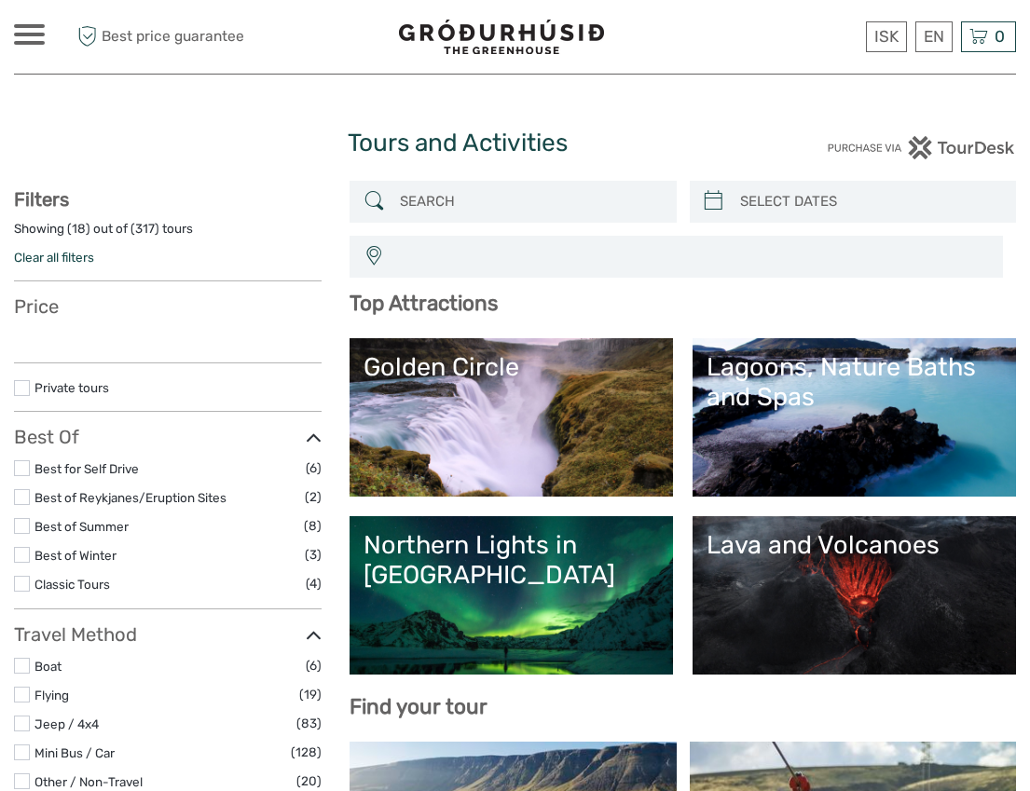
select select
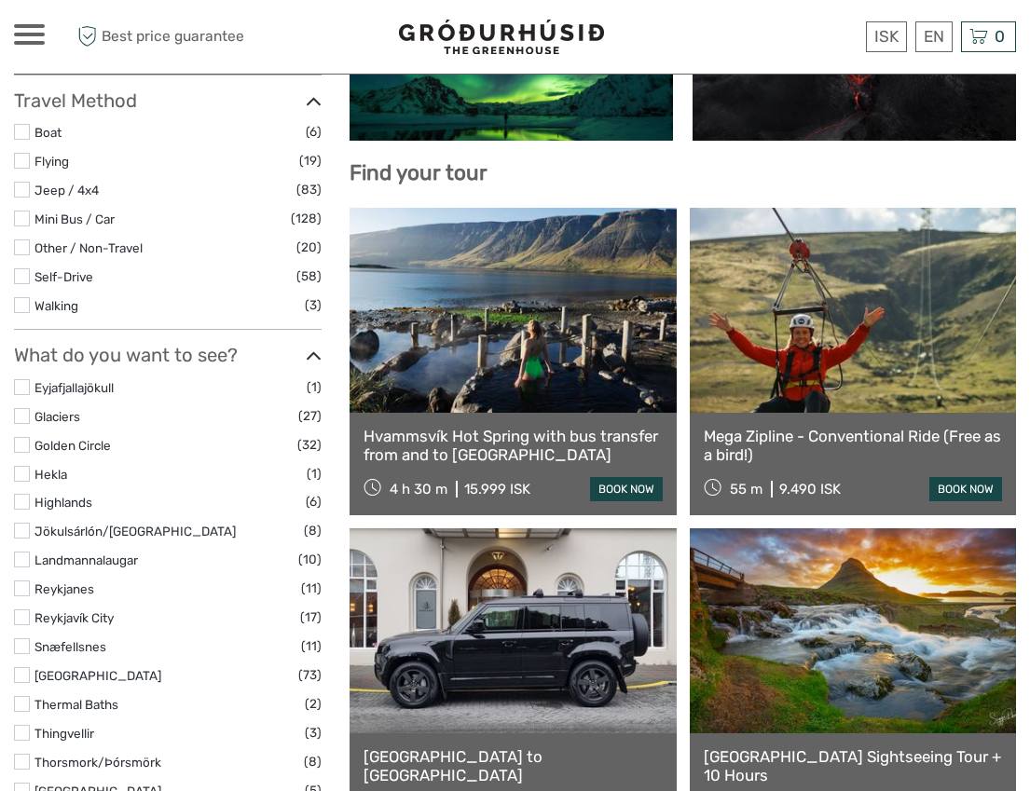
scroll to position [563, 0]
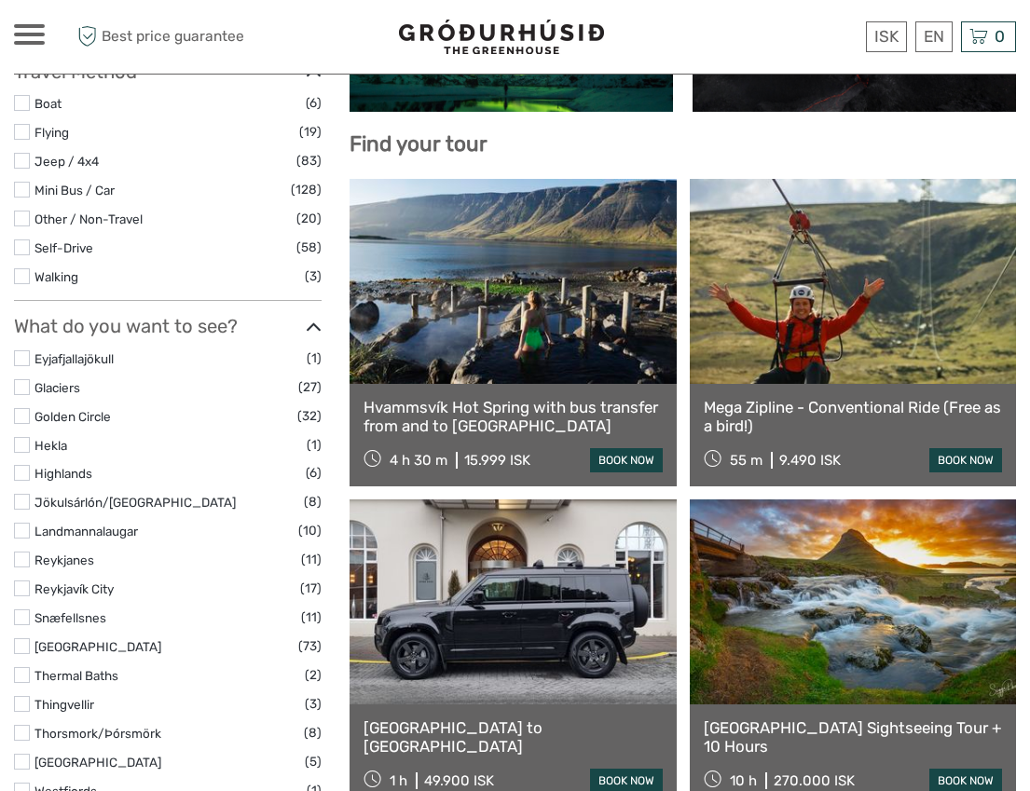
select select
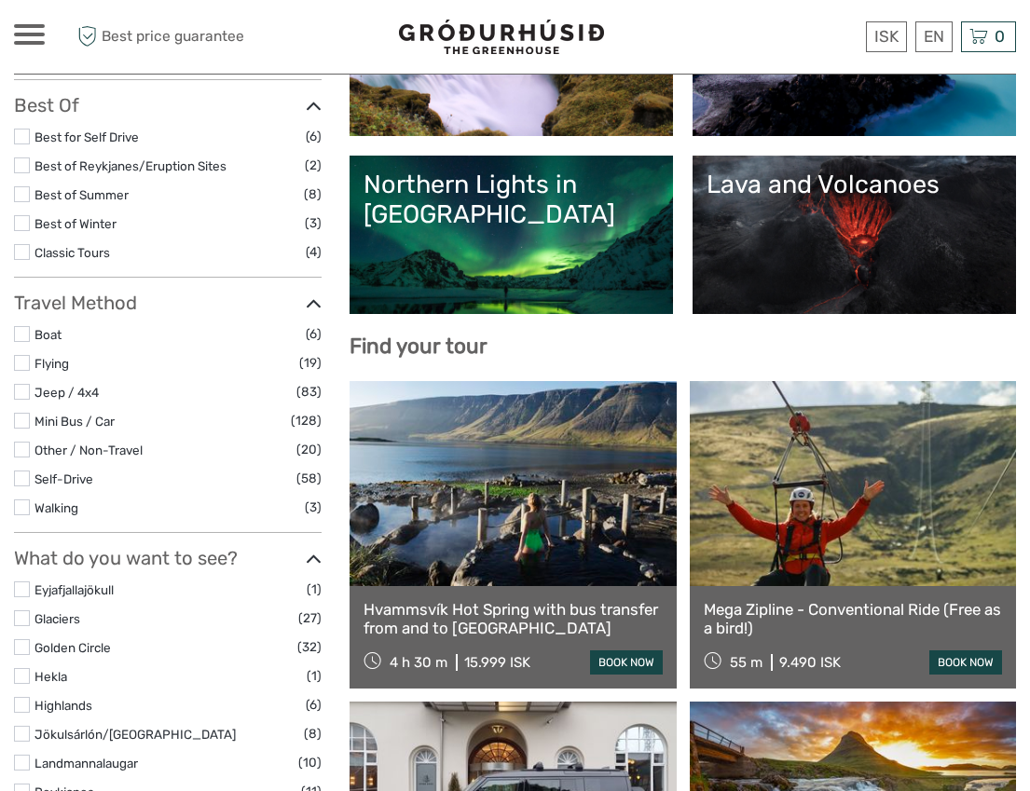
scroll to position [357, 0]
